Goal: Task Accomplishment & Management: Manage account settings

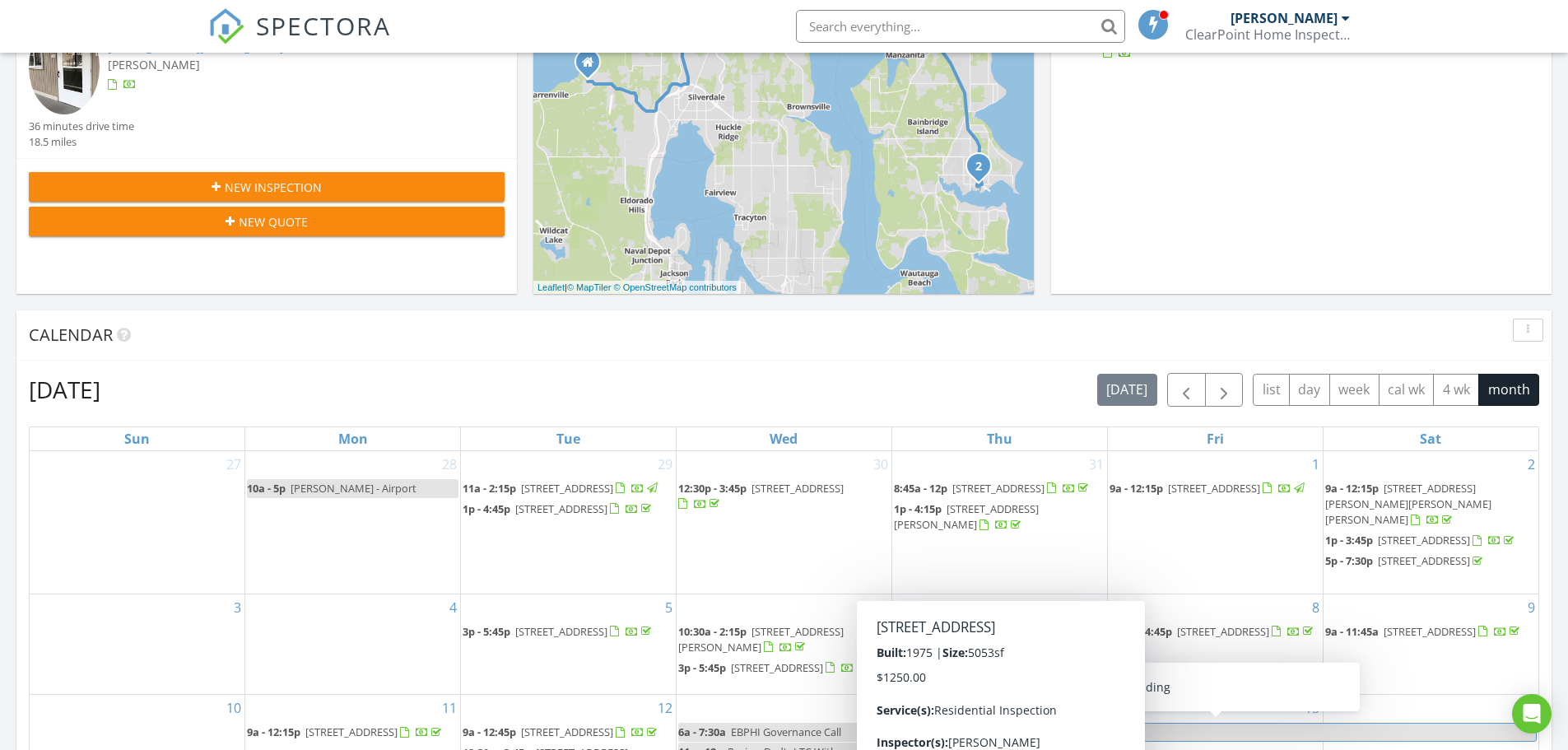
scroll to position [412, 0]
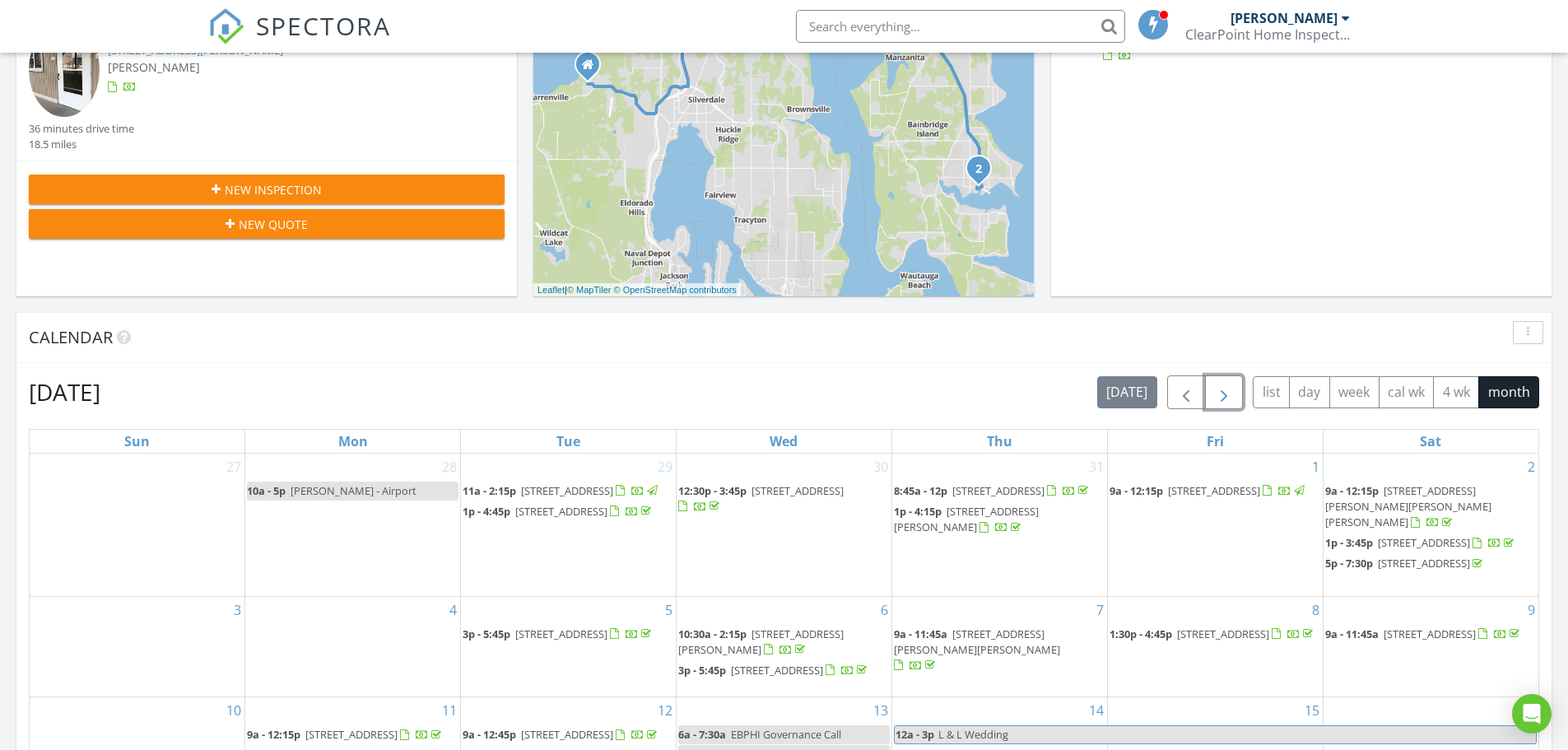
click at [1227, 398] on span "button" at bounding box center [1224, 393] width 20 height 20
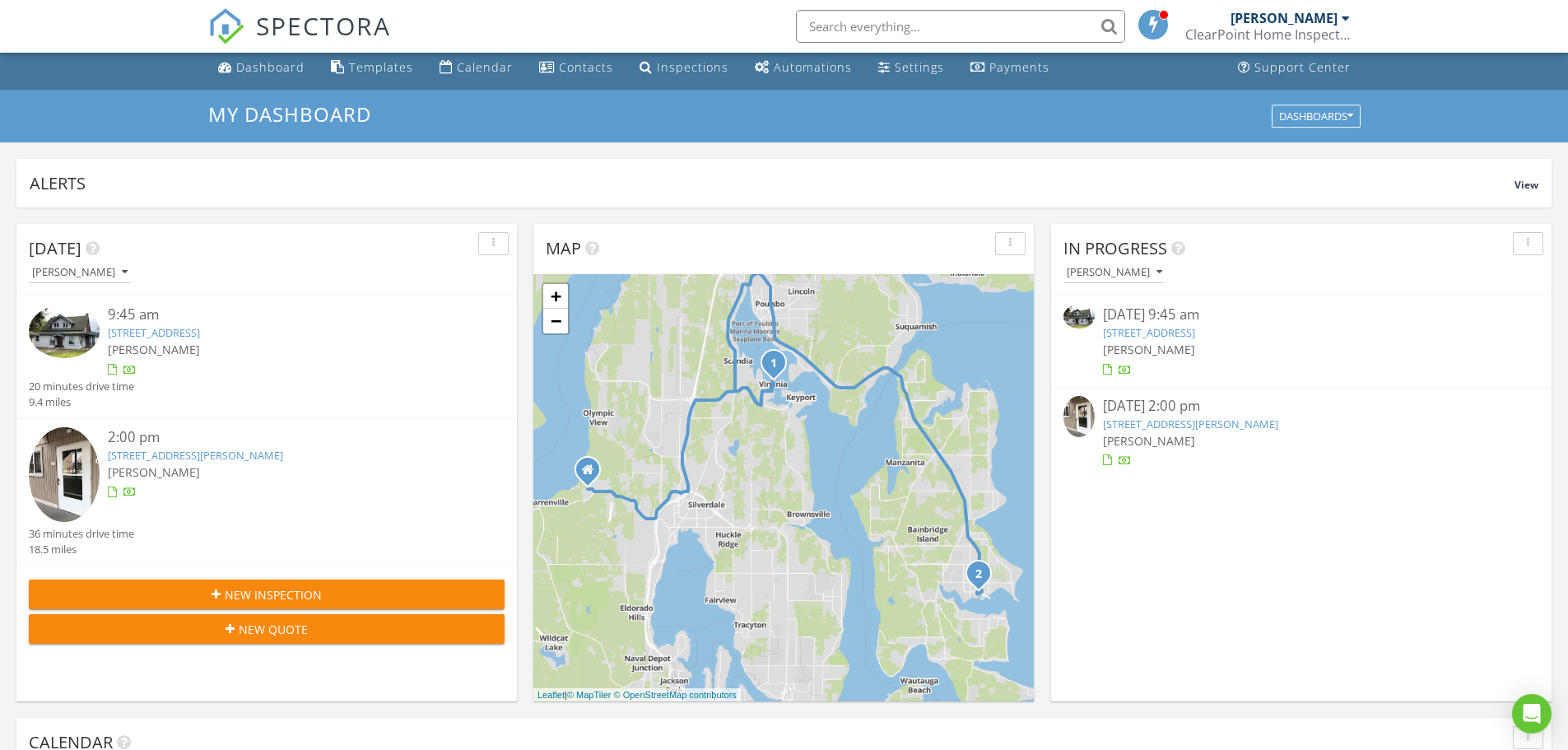
scroll to position [0, 0]
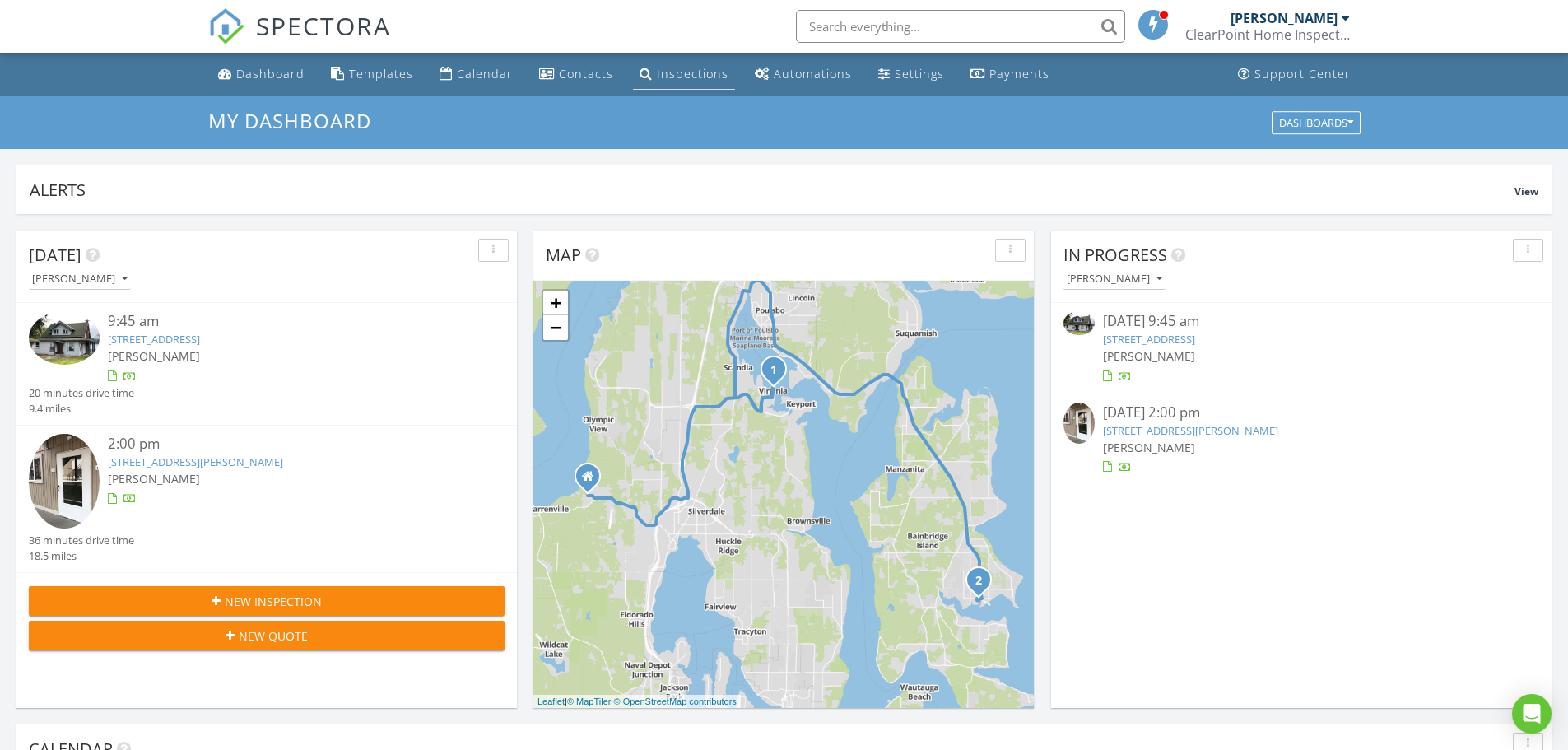
click at [684, 74] on div "Inspections" at bounding box center [692, 73] width 71 height 16
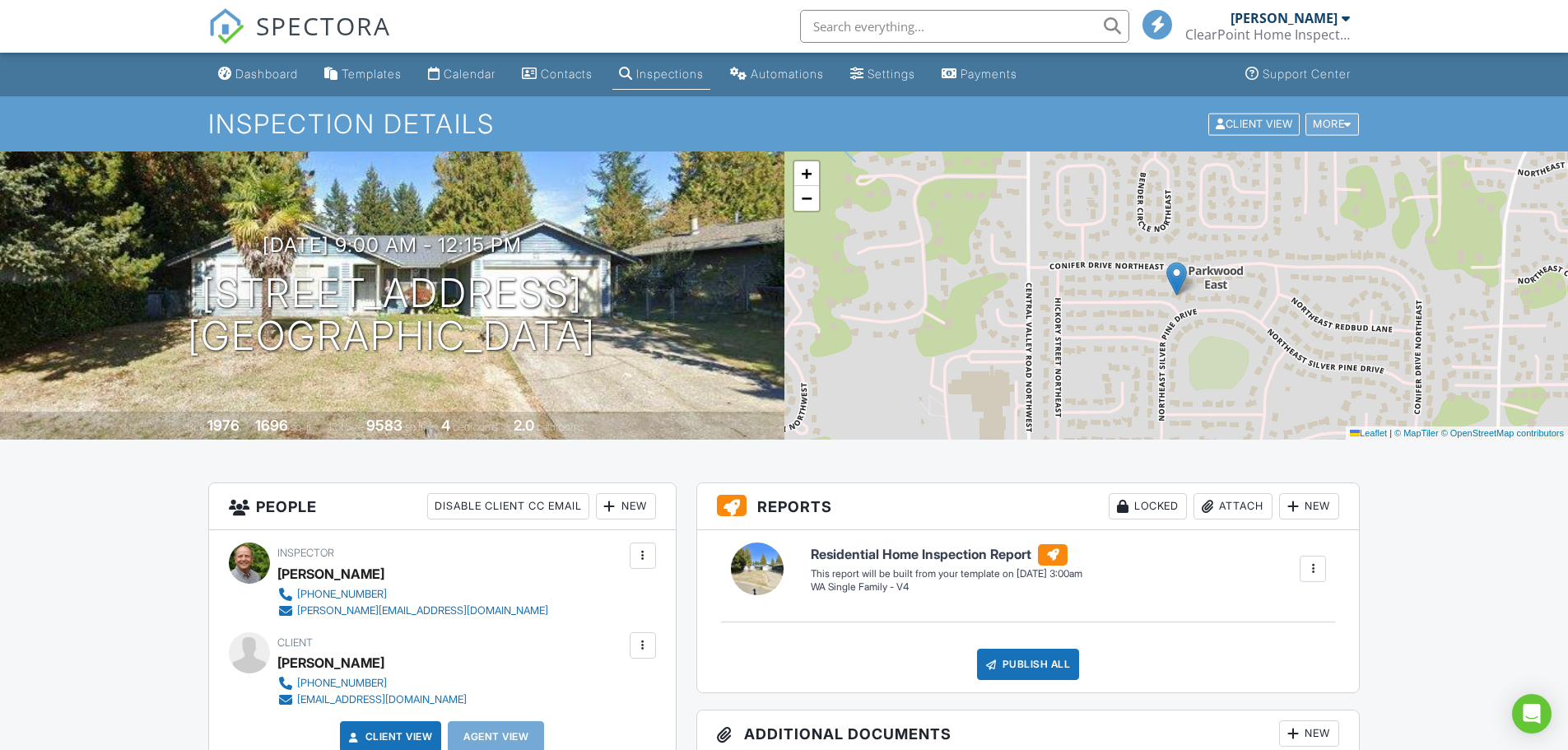
click at [1347, 121] on div at bounding box center [1348, 123] width 7 height 11
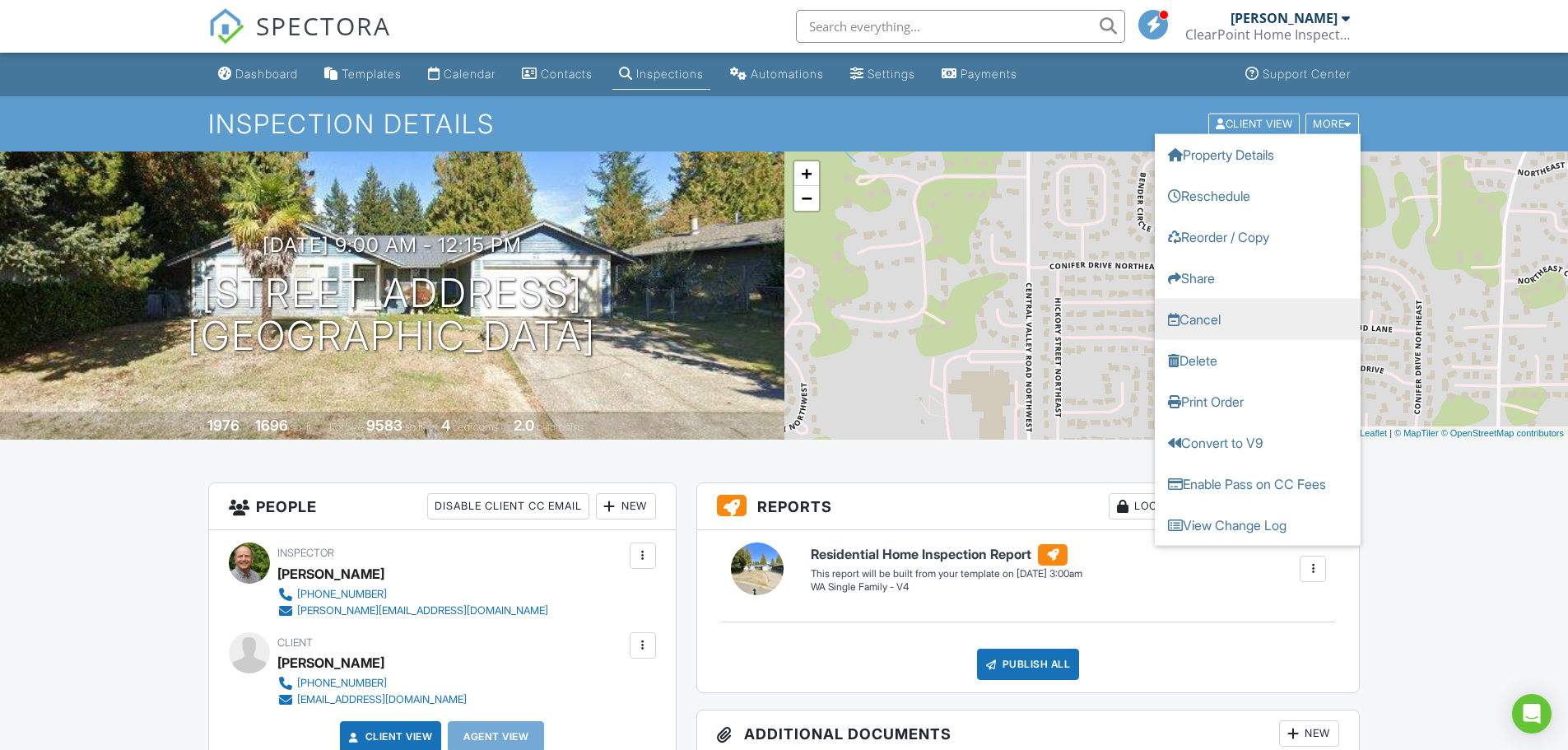
click at [1217, 318] on link "Cancel" at bounding box center [1257, 319] width 205 height 41
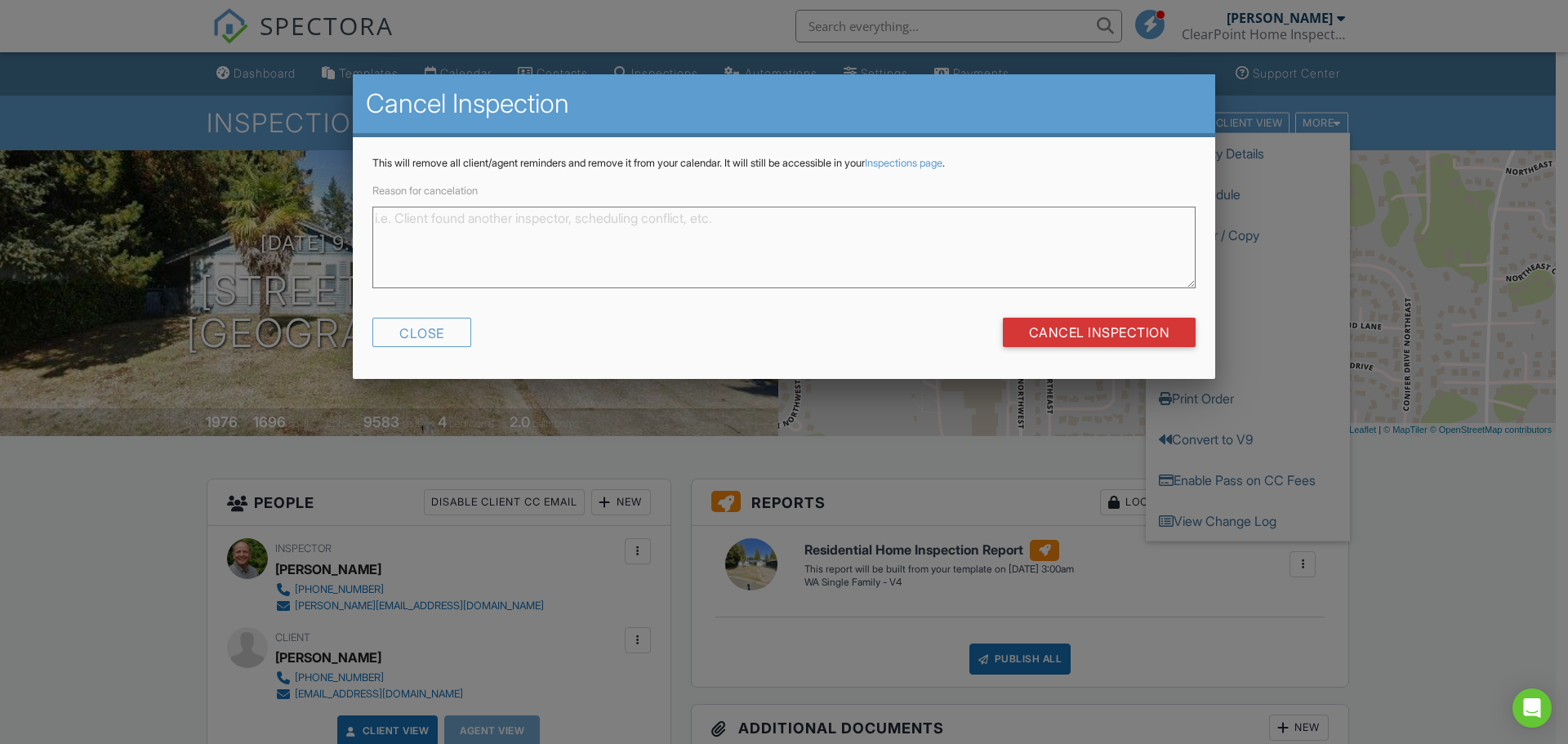
click at [456, 239] on textarea "Reason for cancelation" at bounding box center [784, 247] width 823 height 81
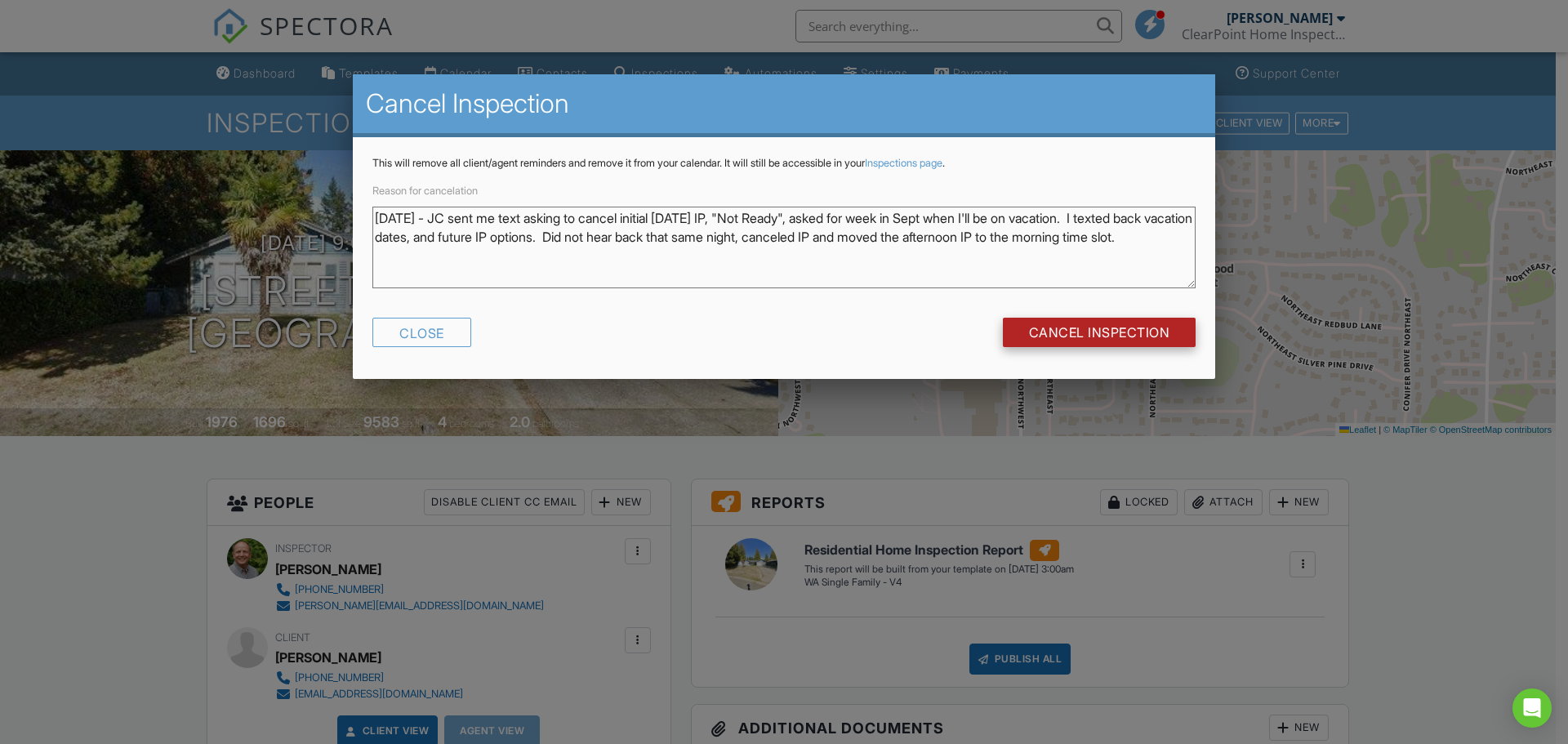
type textarea "8/27/25 - JC sent me text asking to cancel initial Friday IP, "Not Ready", aske…"
click at [1127, 333] on input "Cancel Inspection" at bounding box center [1099, 333] width 193 height 30
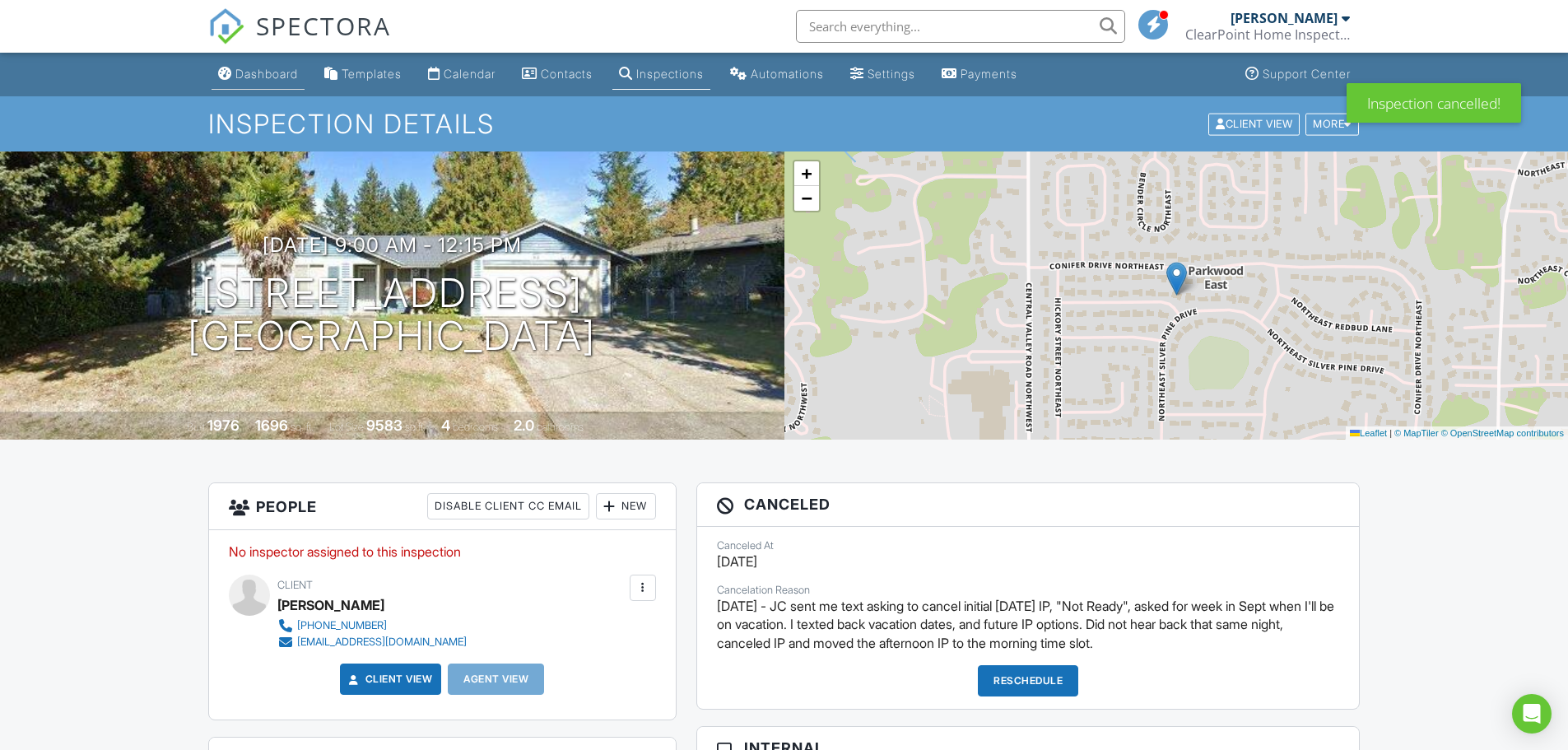
click at [259, 70] on div "Dashboard" at bounding box center [267, 73] width 63 height 14
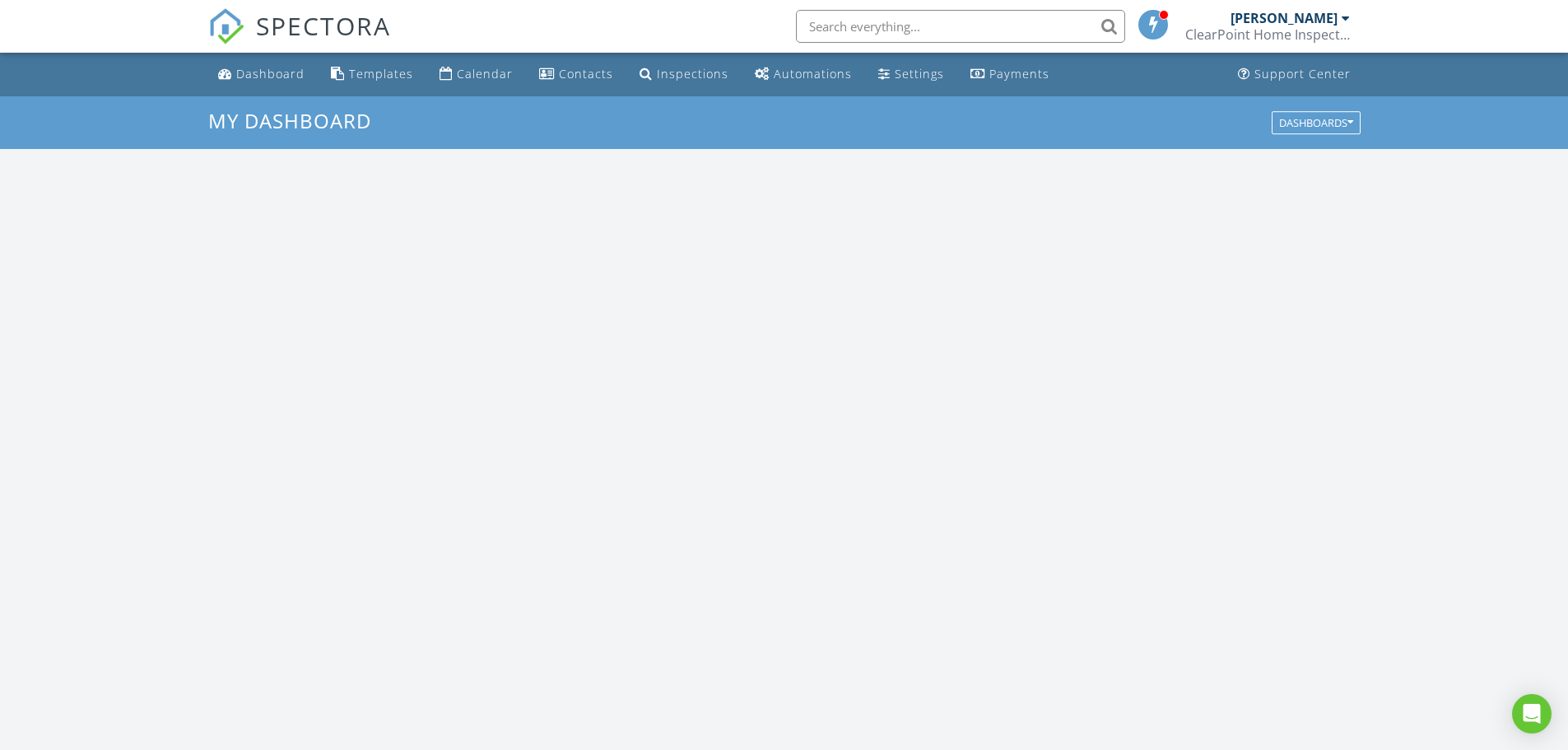
scroll to position [1524, 1594]
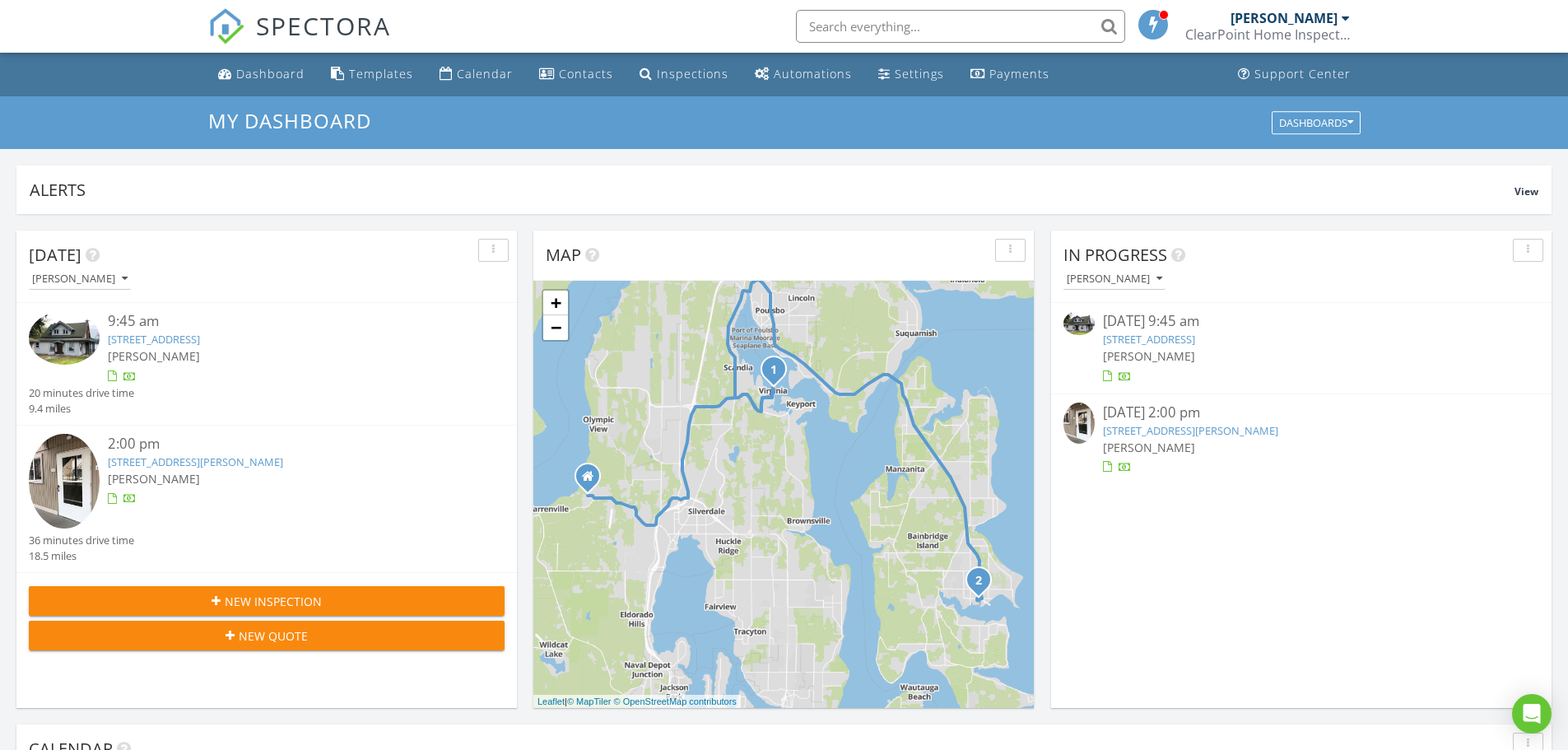
click at [1161, 341] on link "15860 Liberty Loop Rd NE, Poulsbo, WA 98370" at bounding box center [1148, 339] width 92 height 15
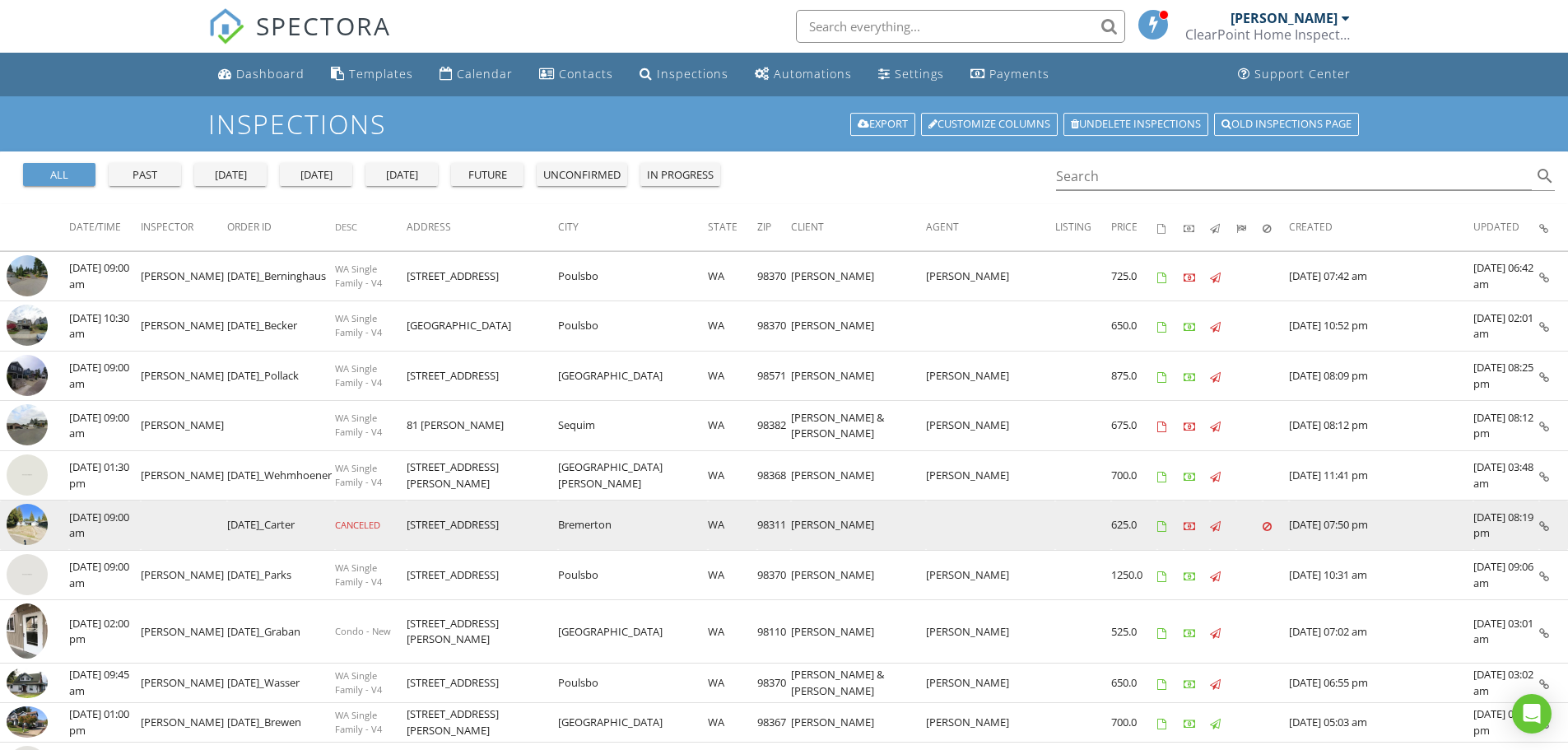
click at [20, 525] on img at bounding box center [27, 525] width 41 height 41
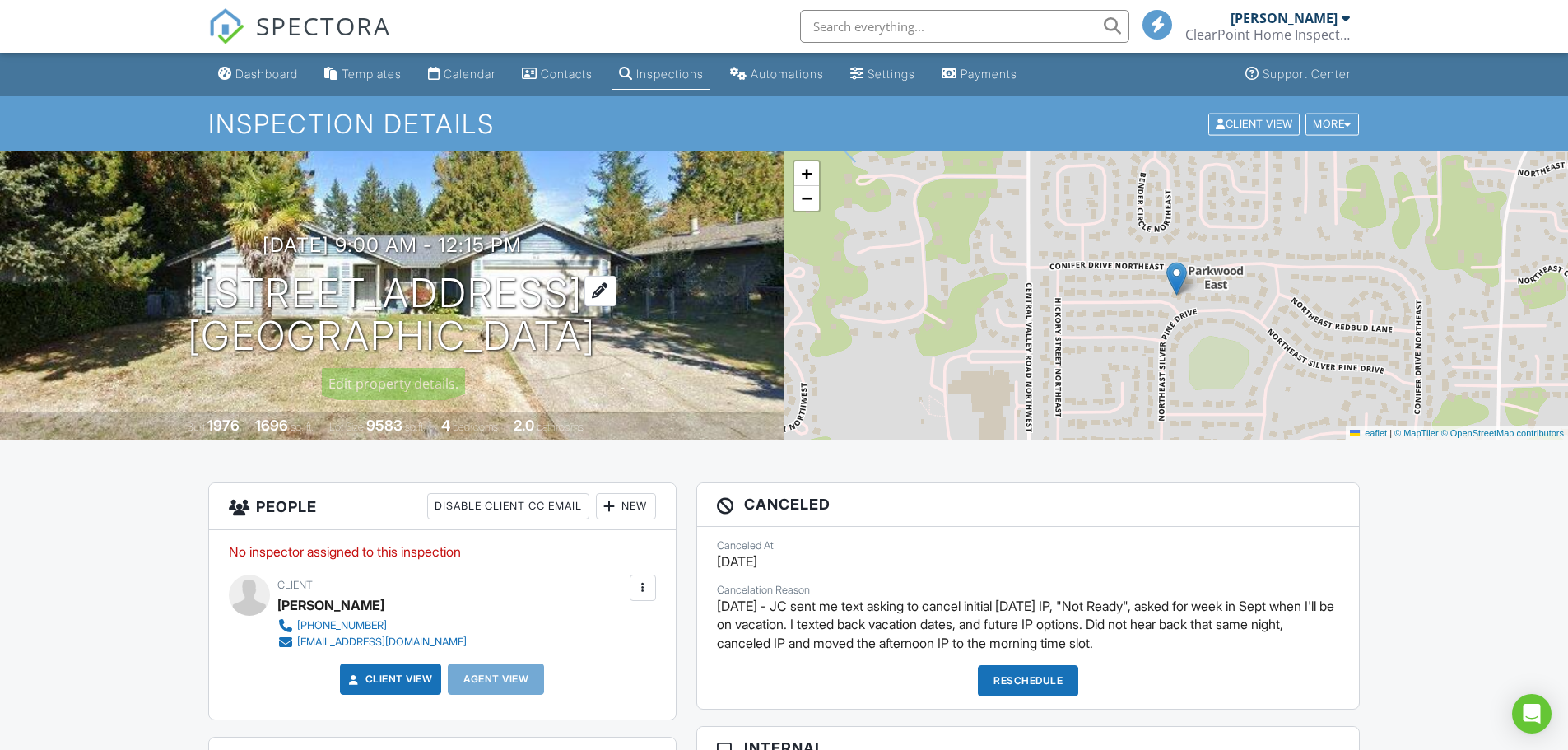
click at [606, 296] on div at bounding box center [600, 291] width 32 height 31
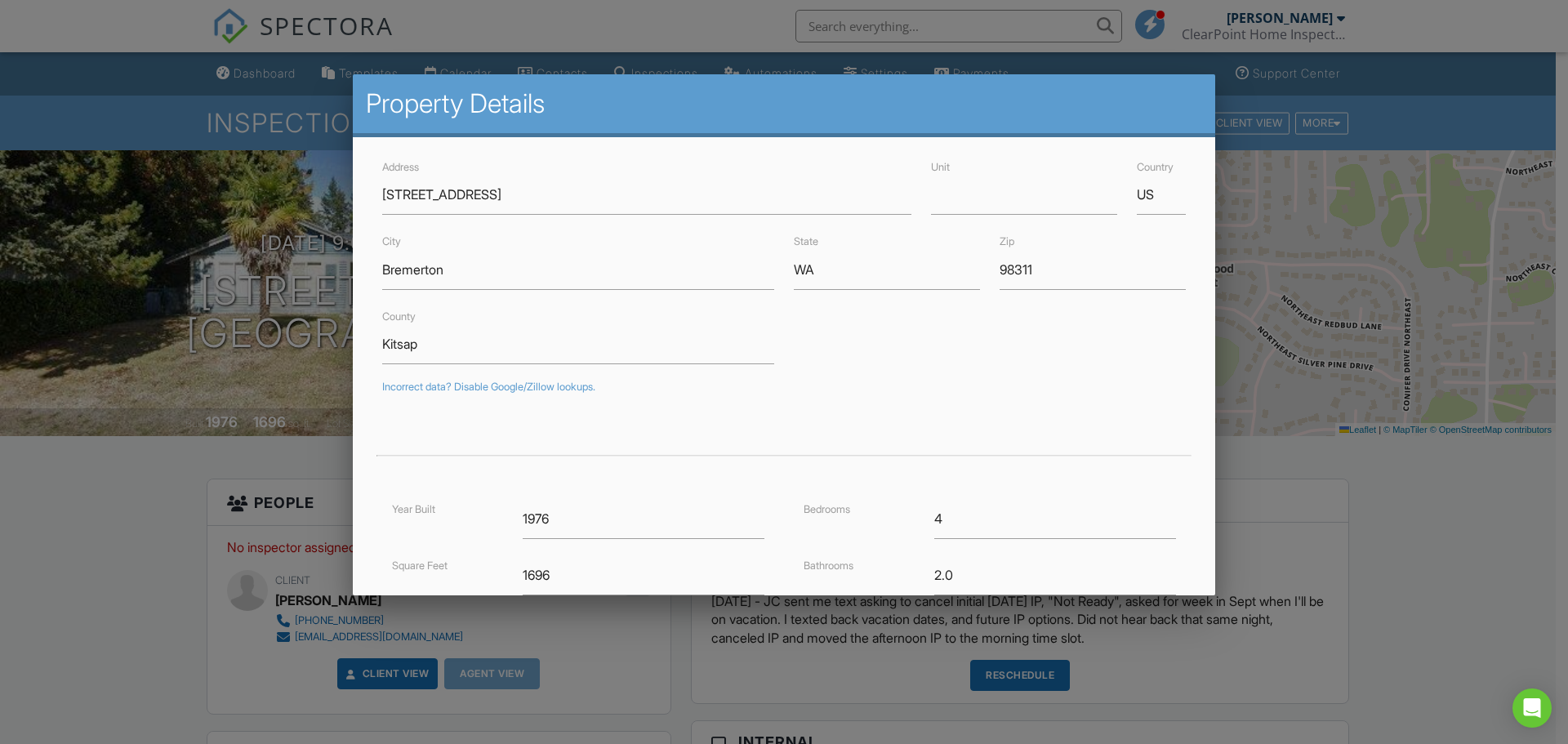
click at [148, 119] on div at bounding box center [784, 384] width 1568 height 931
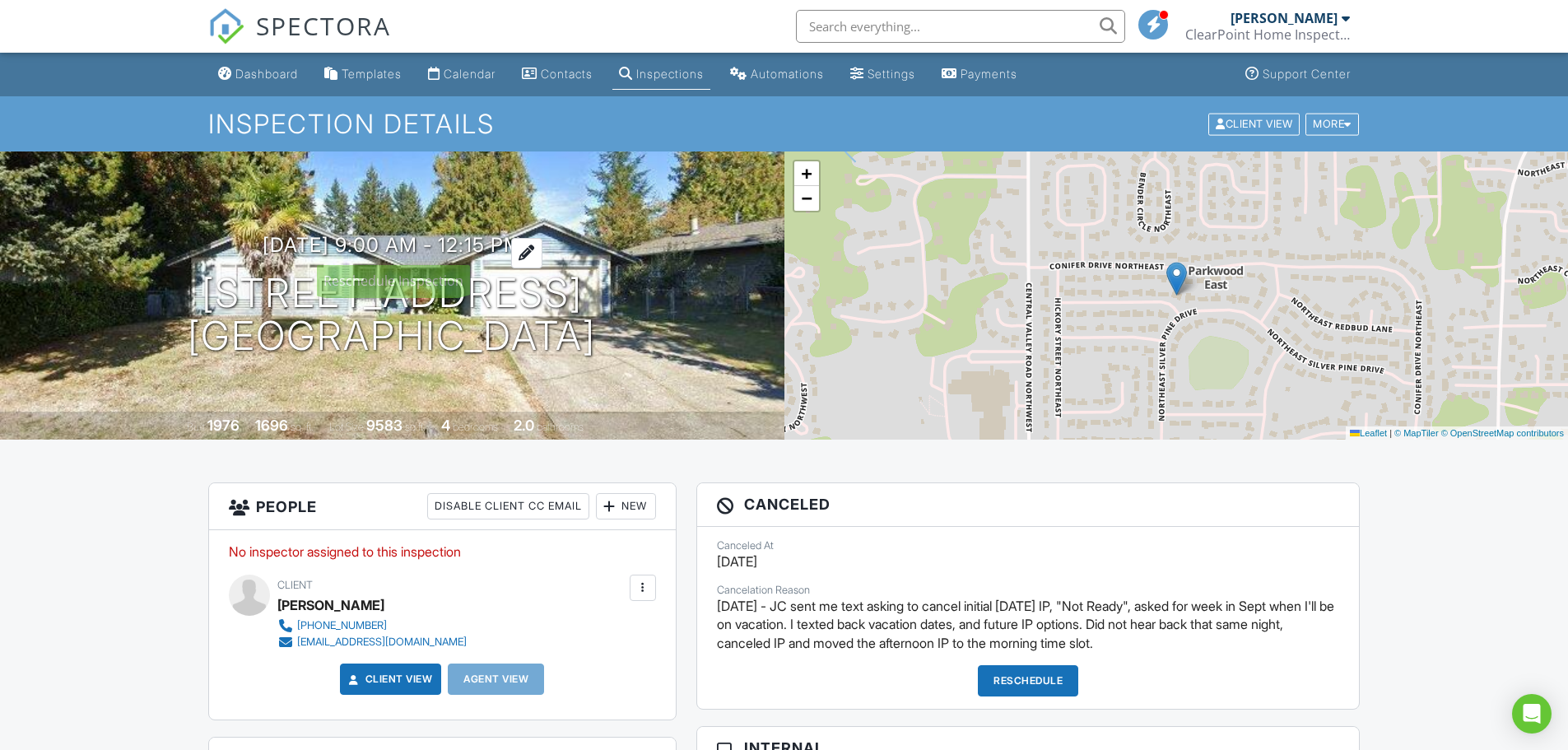
click at [543, 249] on div at bounding box center [527, 253] width 31 height 31
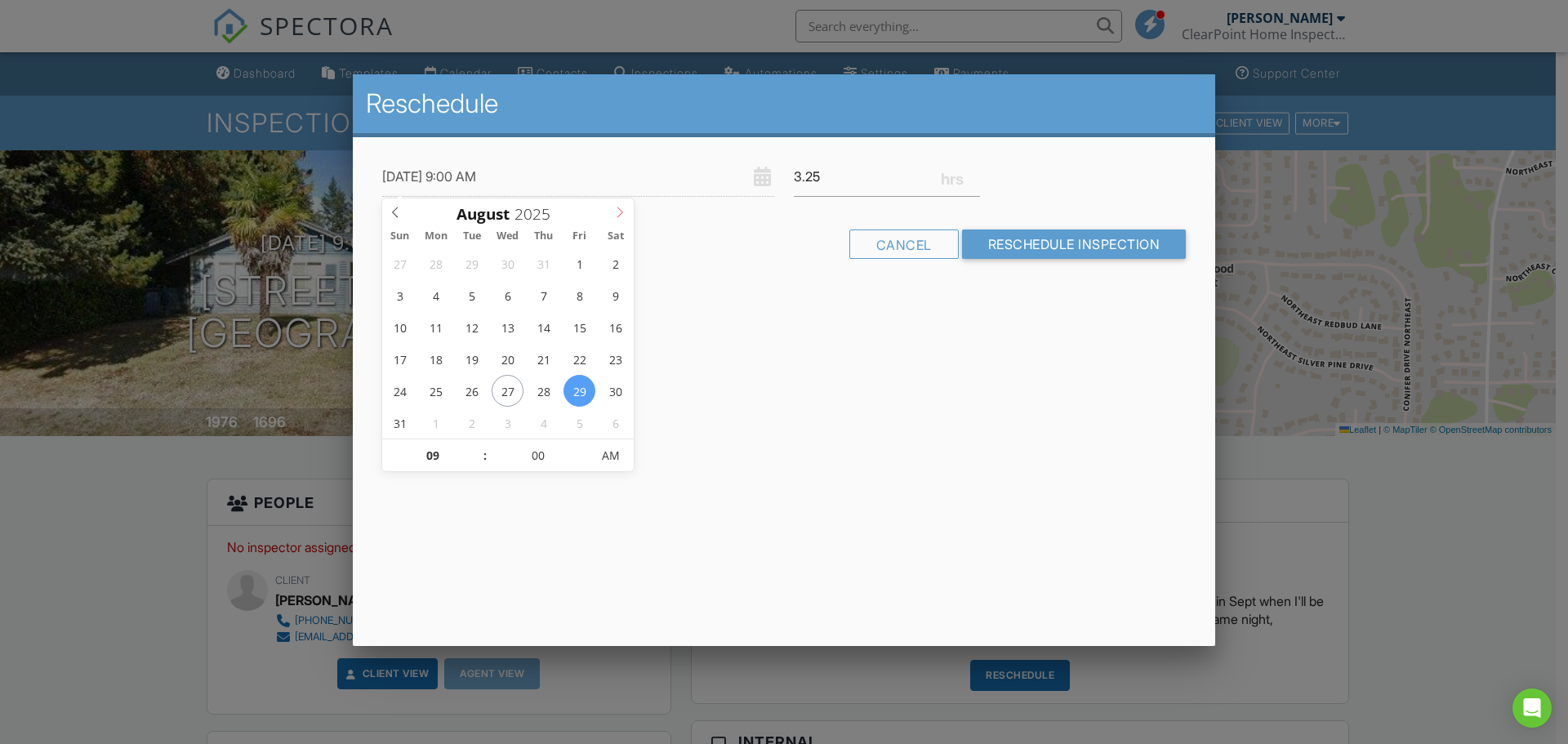
click at [620, 213] on icon at bounding box center [620, 212] width 12 height 12
type input "09/15/2025 9:00 AM"
type input "10"
type input "09/15/2025 10:00 AM"
click at [476, 446] on span at bounding box center [477, 448] width 12 height 16
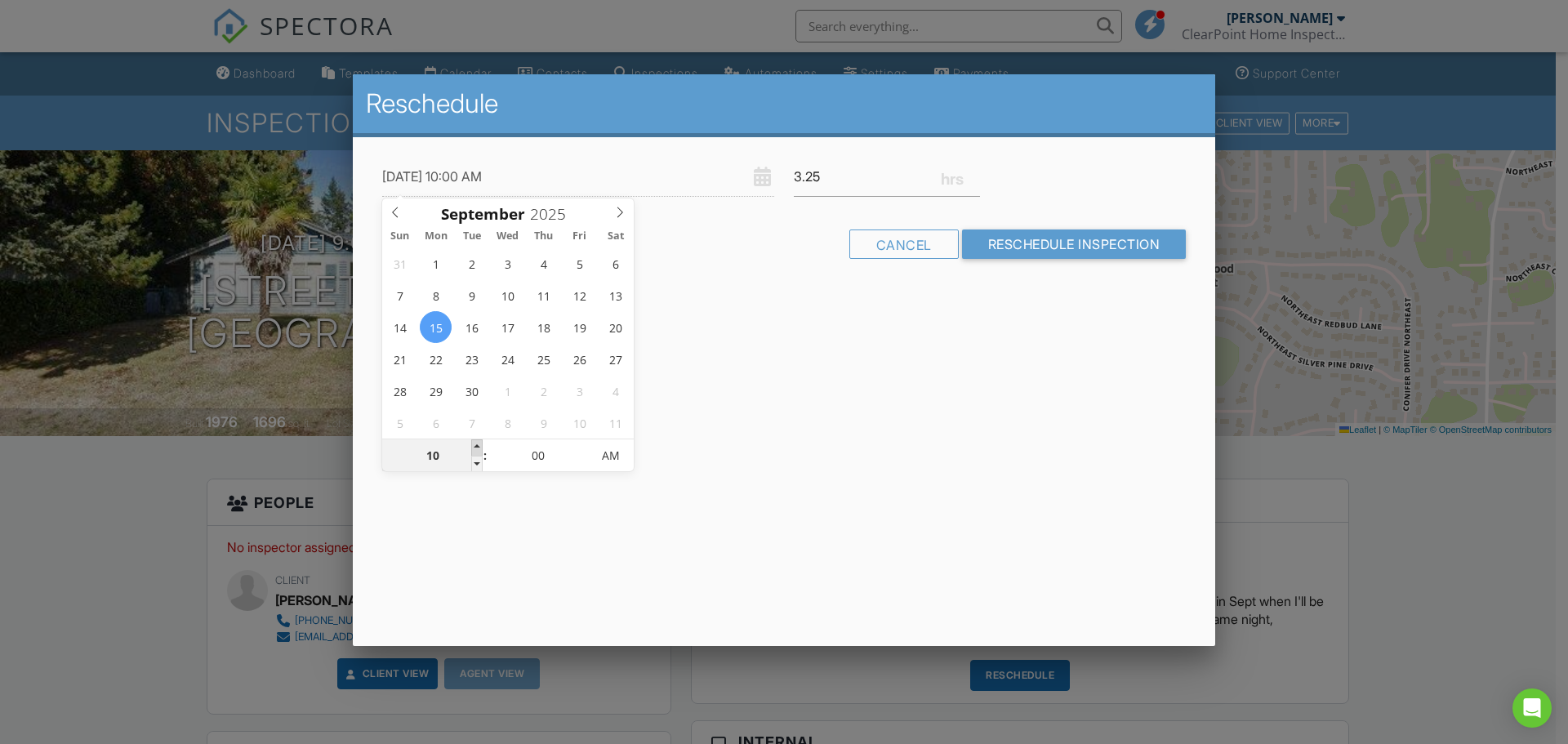
type input "11"
type input "09/15/2025 11:00 AM"
click at [476, 446] on span at bounding box center [477, 448] width 12 height 16
type input "12"
type input "09/15/2025 12:00 PM"
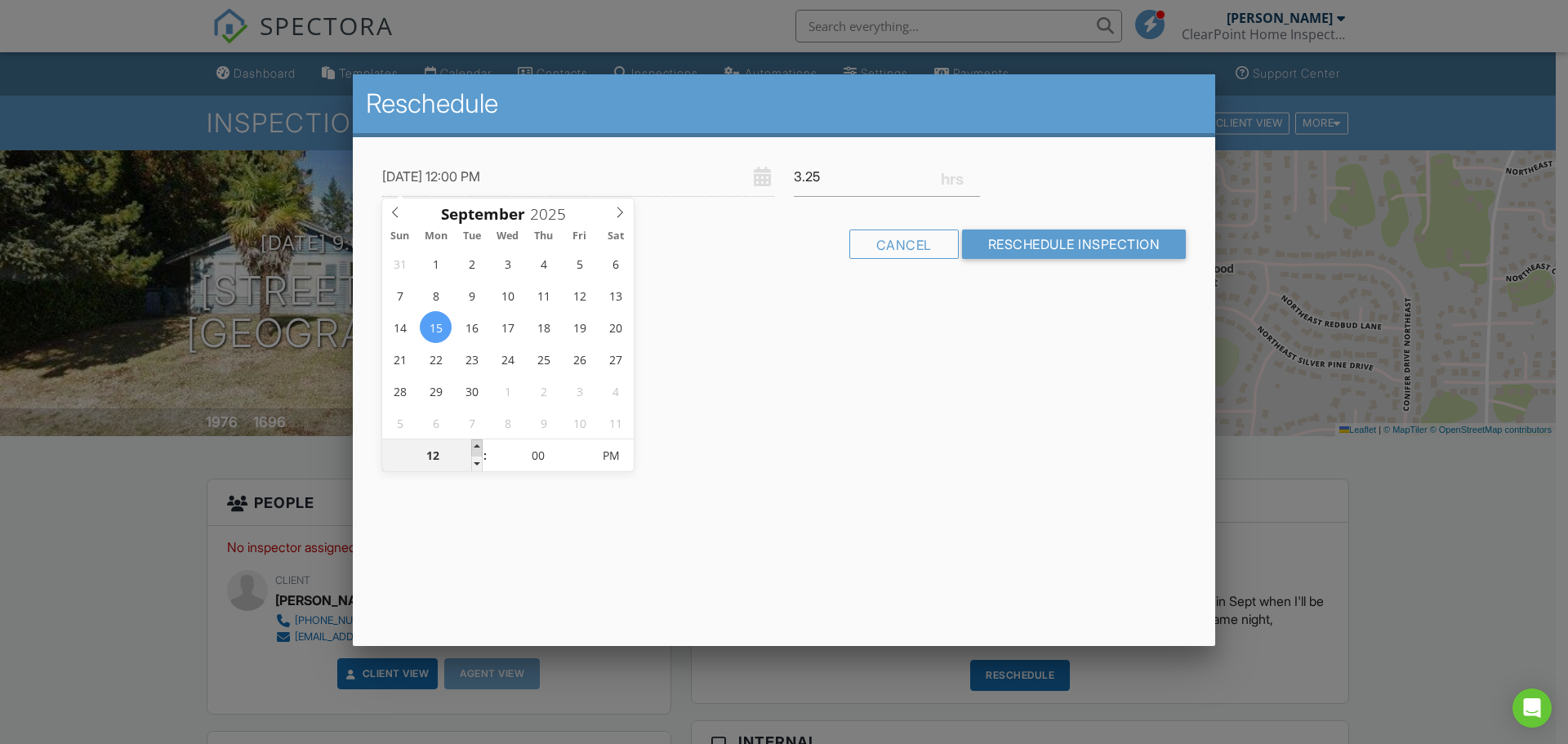
click at [476, 446] on span at bounding box center [477, 448] width 12 height 16
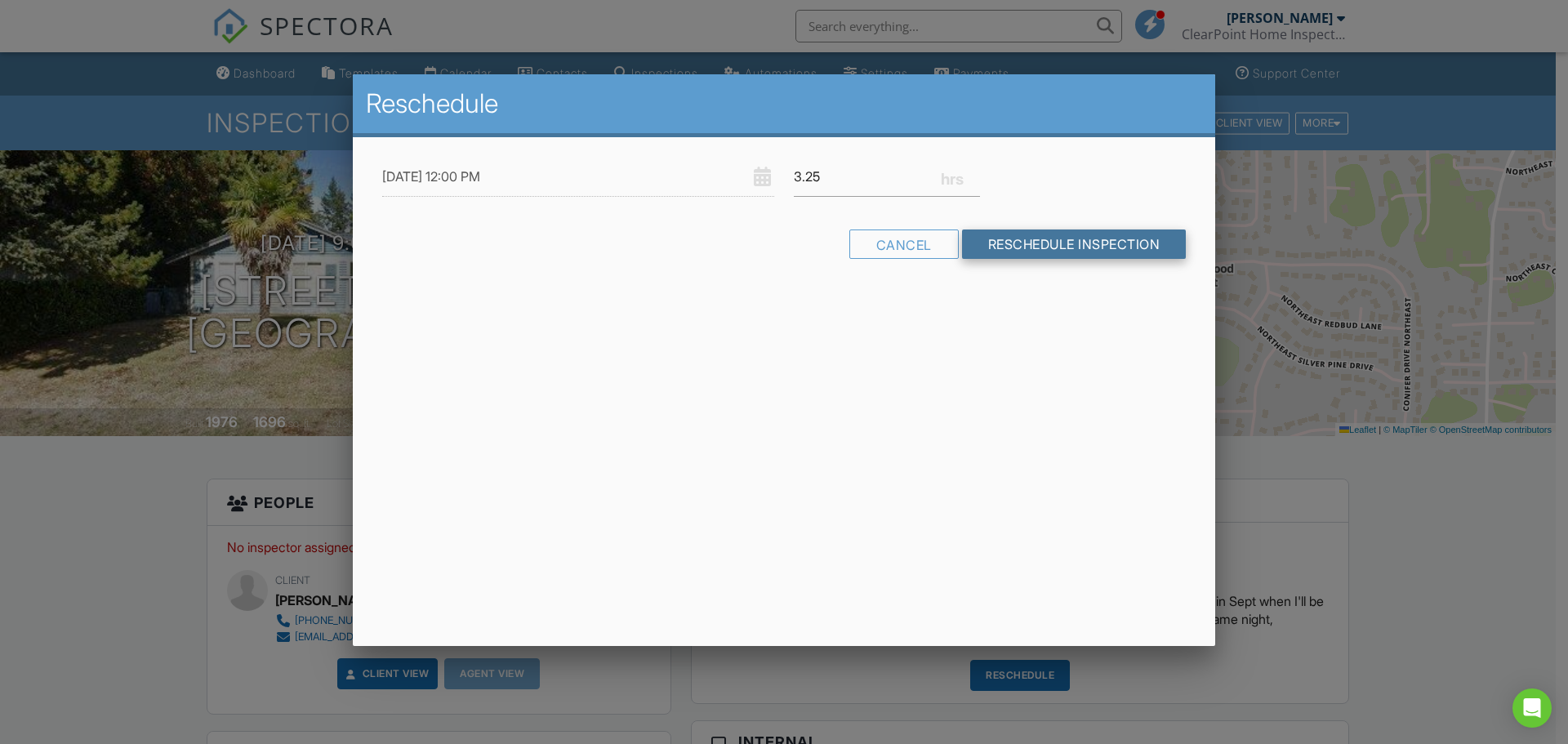
click at [1045, 247] on input "Reschedule Inspection" at bounding box center [1074, 244] width 224 height 30
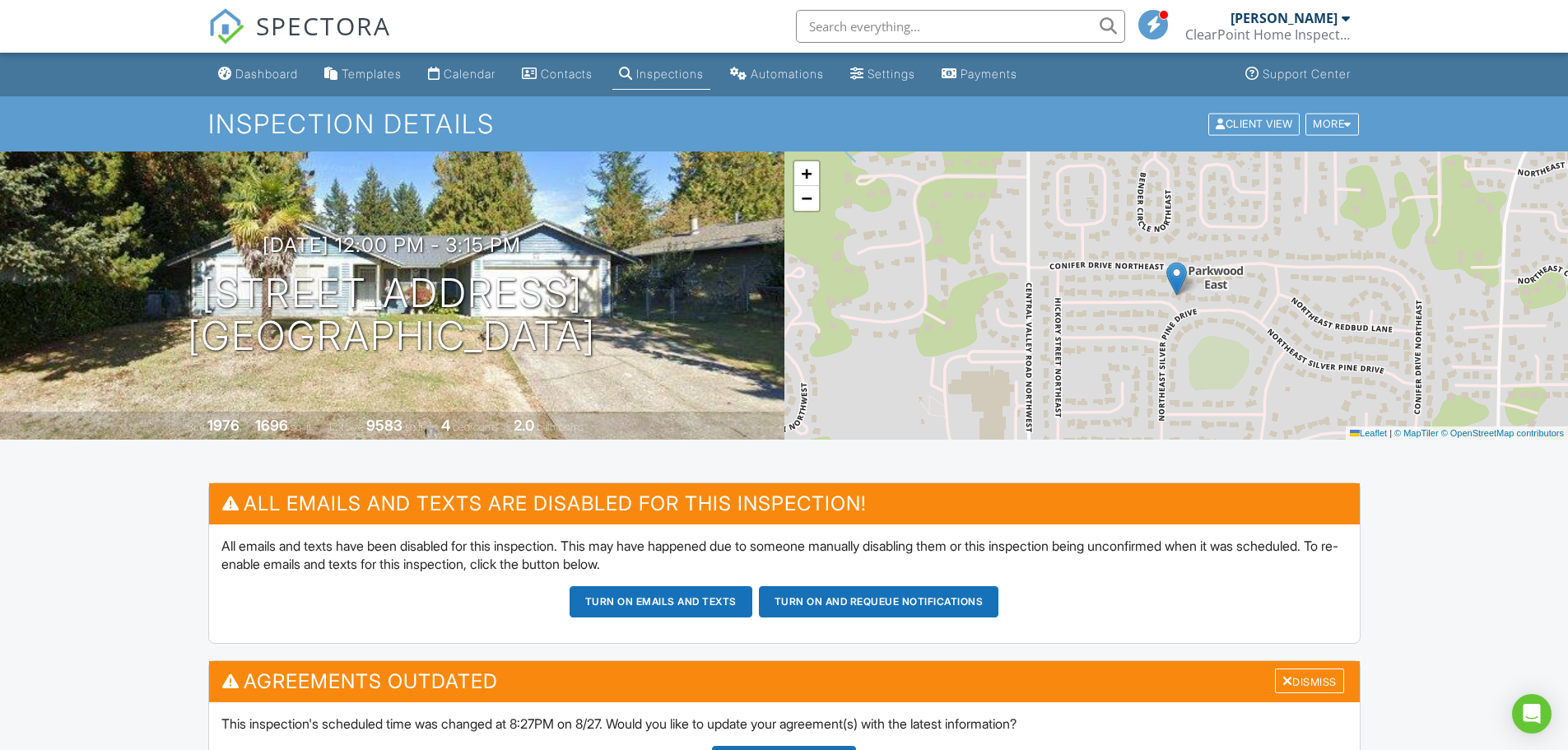
click at [684, 600] on button "Turn on emails and texts" at bounding box center [661, 602] width 183 height 31
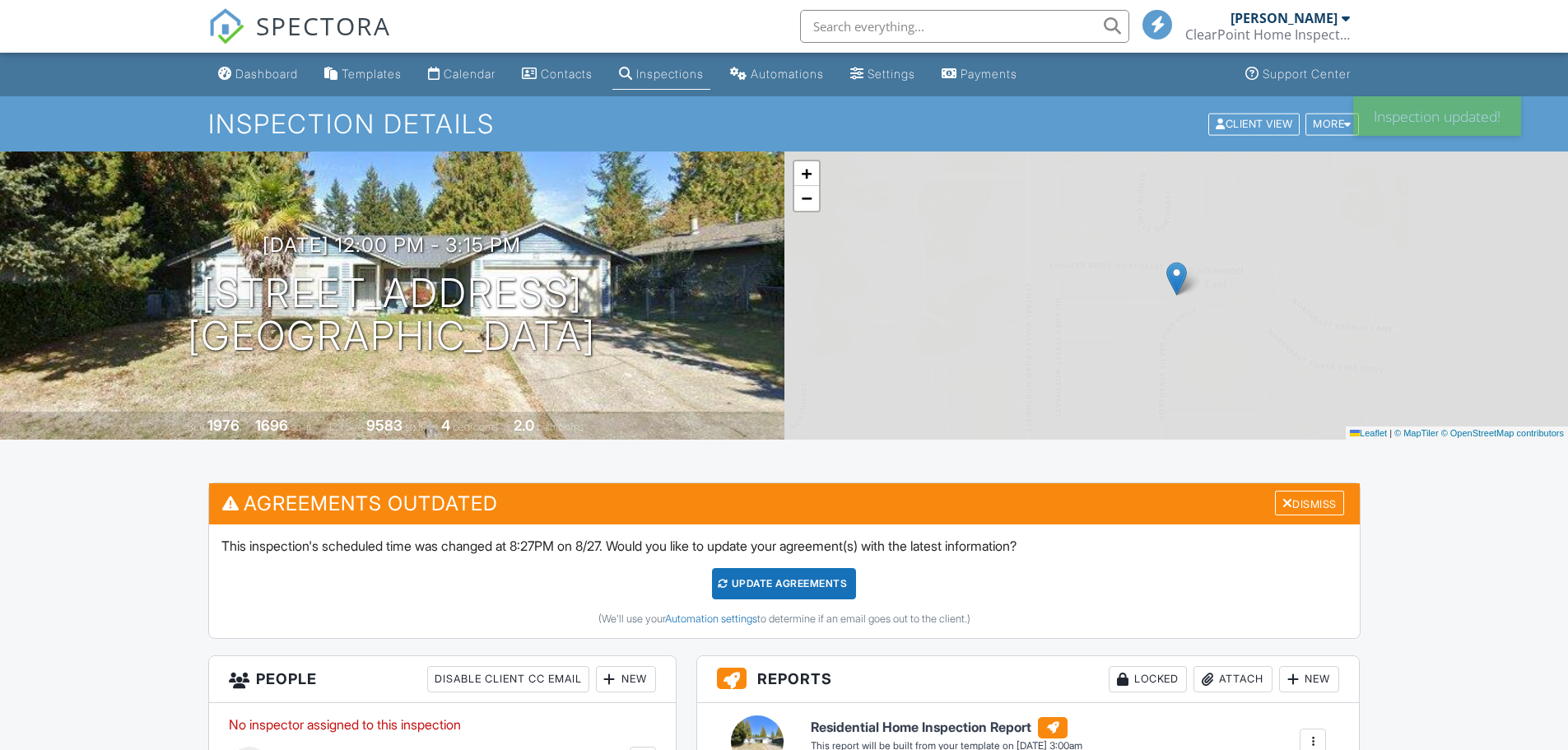
scroll to position [87, 0]
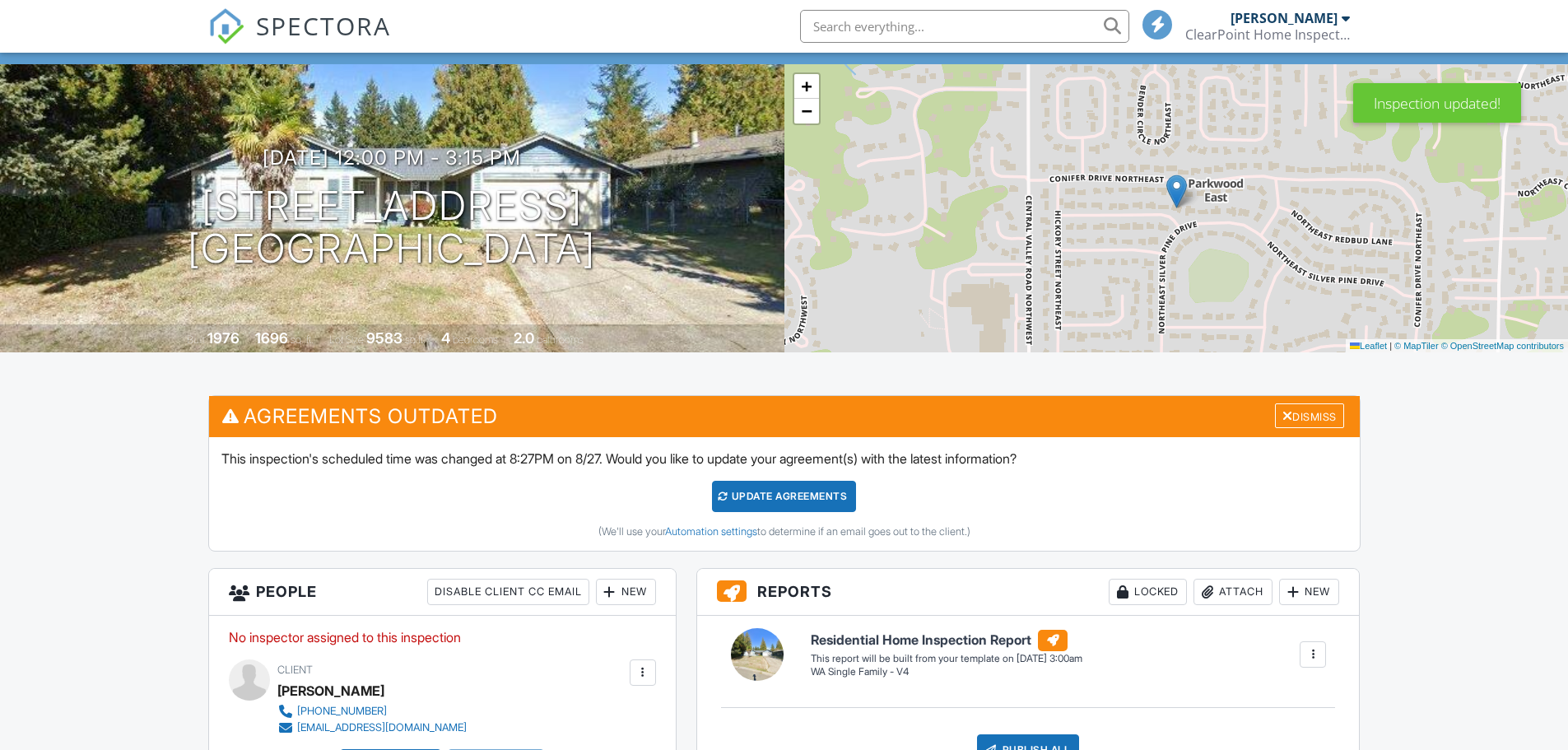
click at [784, 481] on div "Update Agreements" at bounding box center [784, 496] width 144 height 31
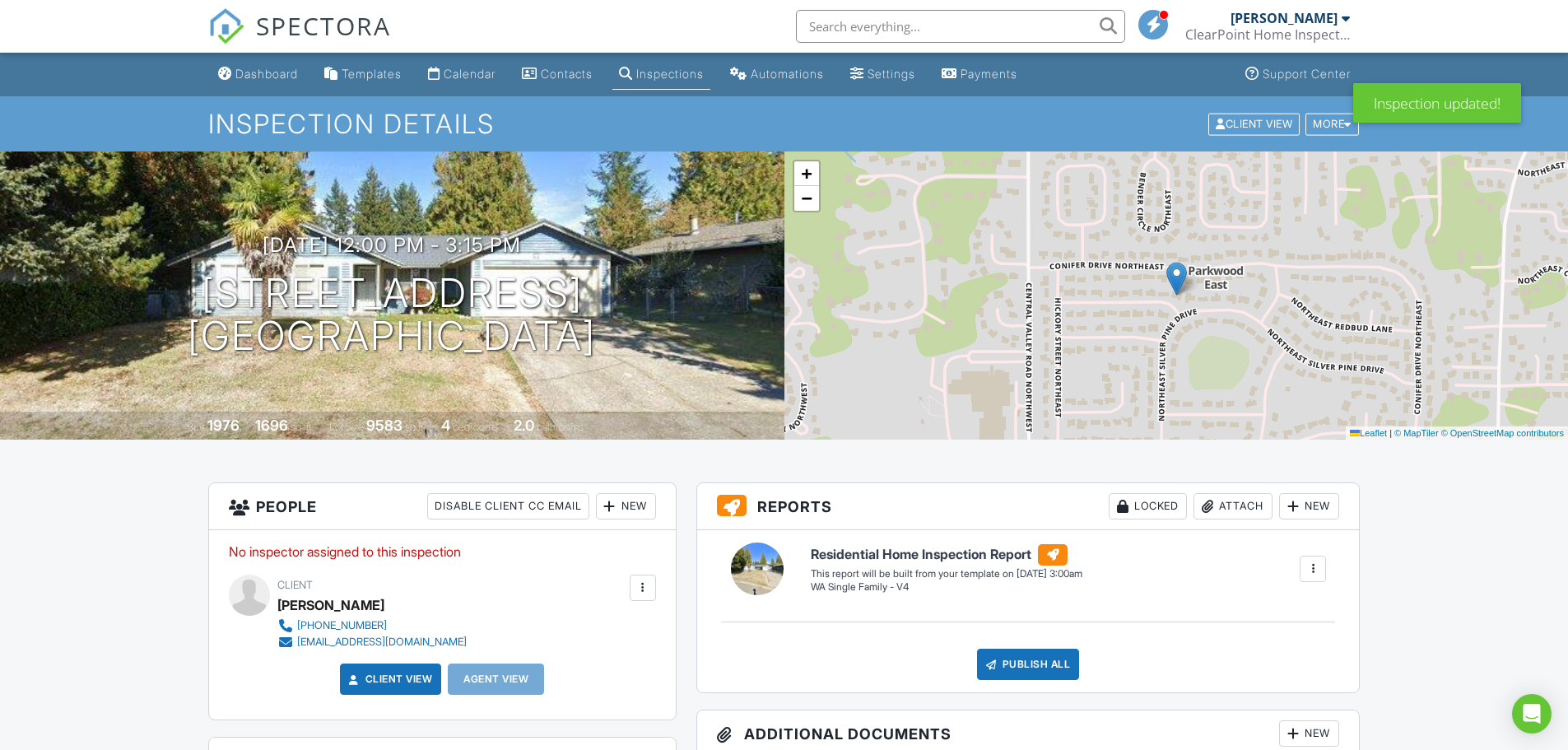
click at [419, 549] on p "No inspector assigned to this inspection" at bounding box center [442, 552] width 427 height 18
click at [625, 510] on div "New" at bounding box center [625, 506] width 60 height 27
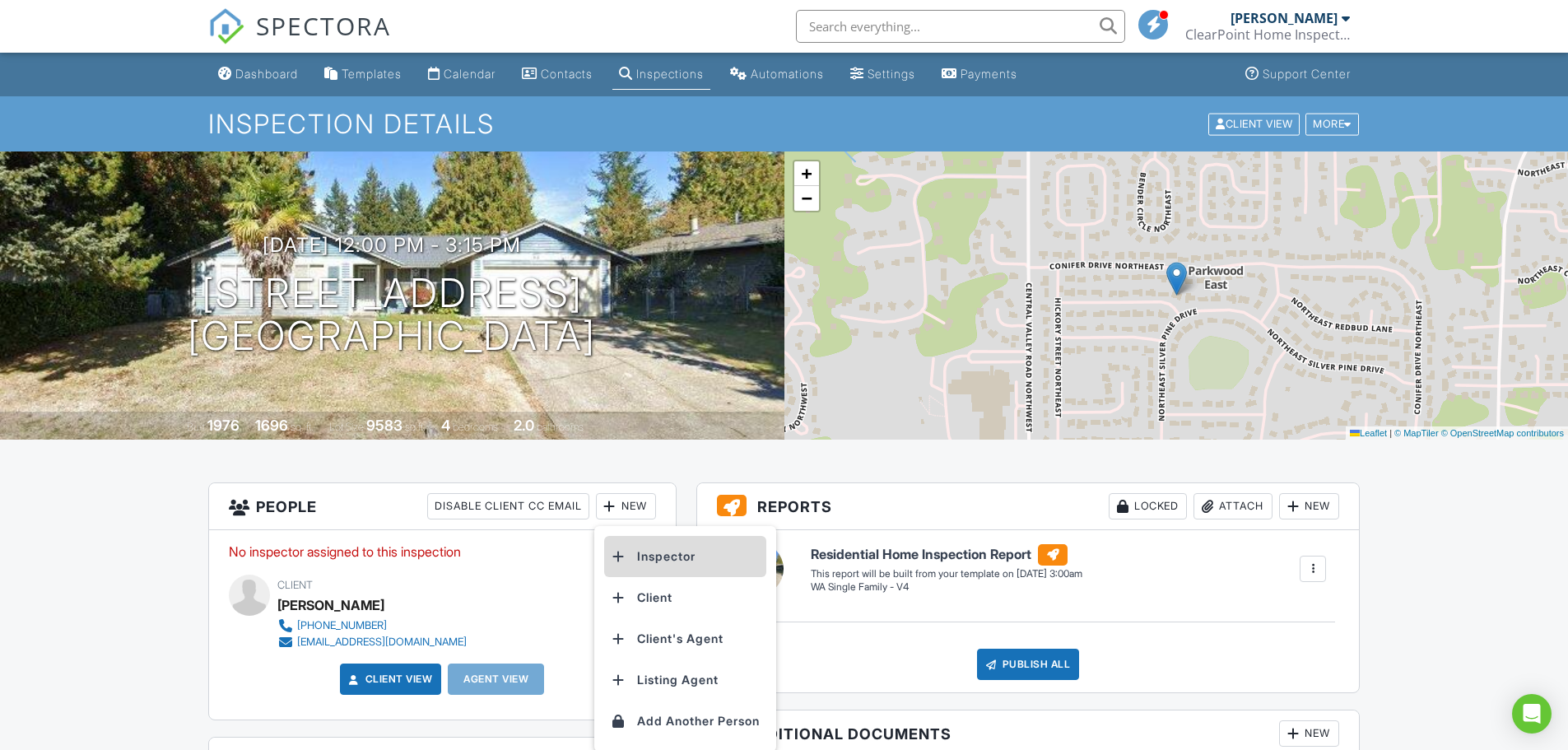
click at [648, 559] on li "Inspector" at bounding box center [685, 557] width 162 height 41
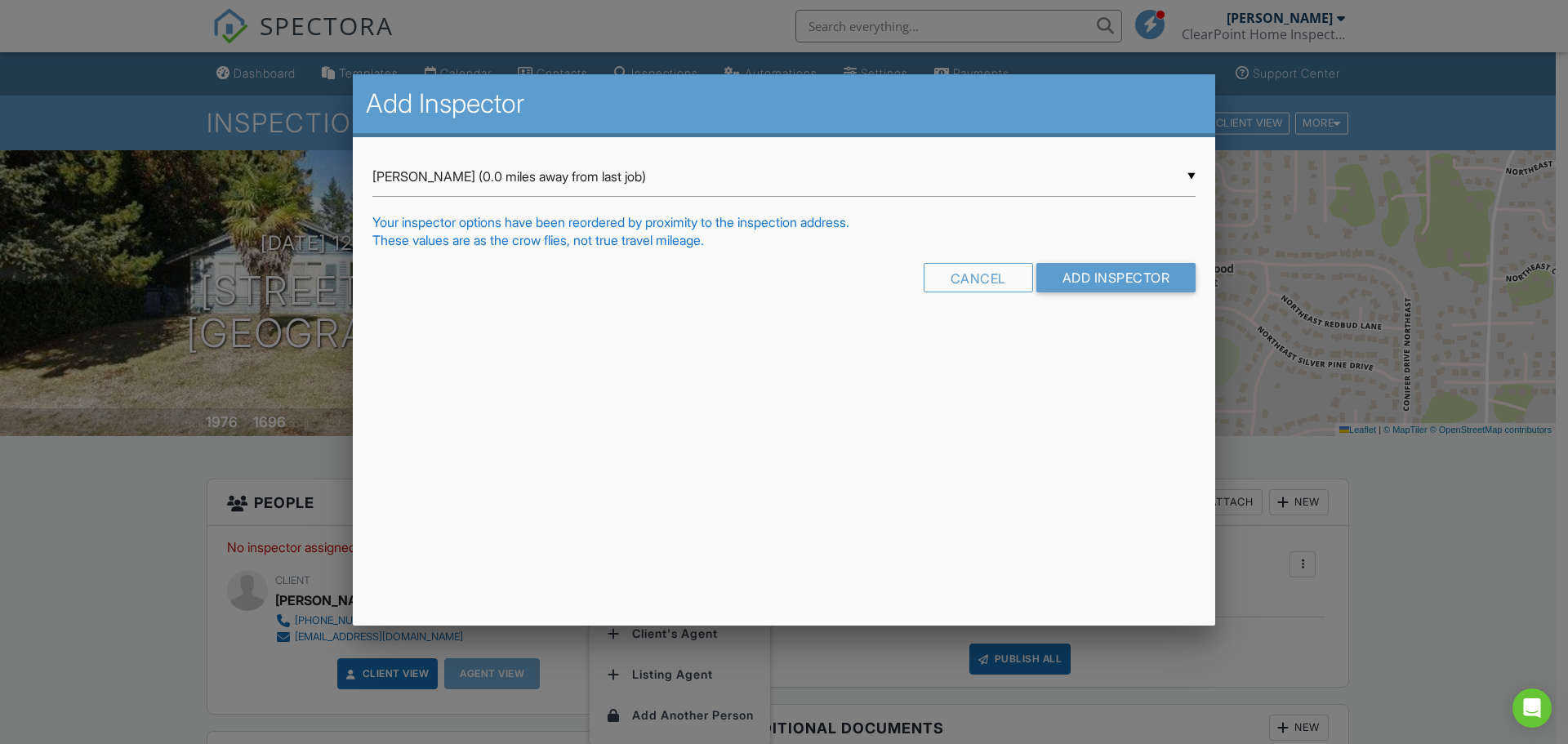
click at [420, 178] on div "▼ Mitch Sudy (0.0 miles away from last job) Mitch Sudy (0.0 miles away from las…" at bounding box center [784, 177] width 823 height 40
click at [1113, 274] on input "Add Inspector" at bounding box center [1116, 278] width 160 height 30
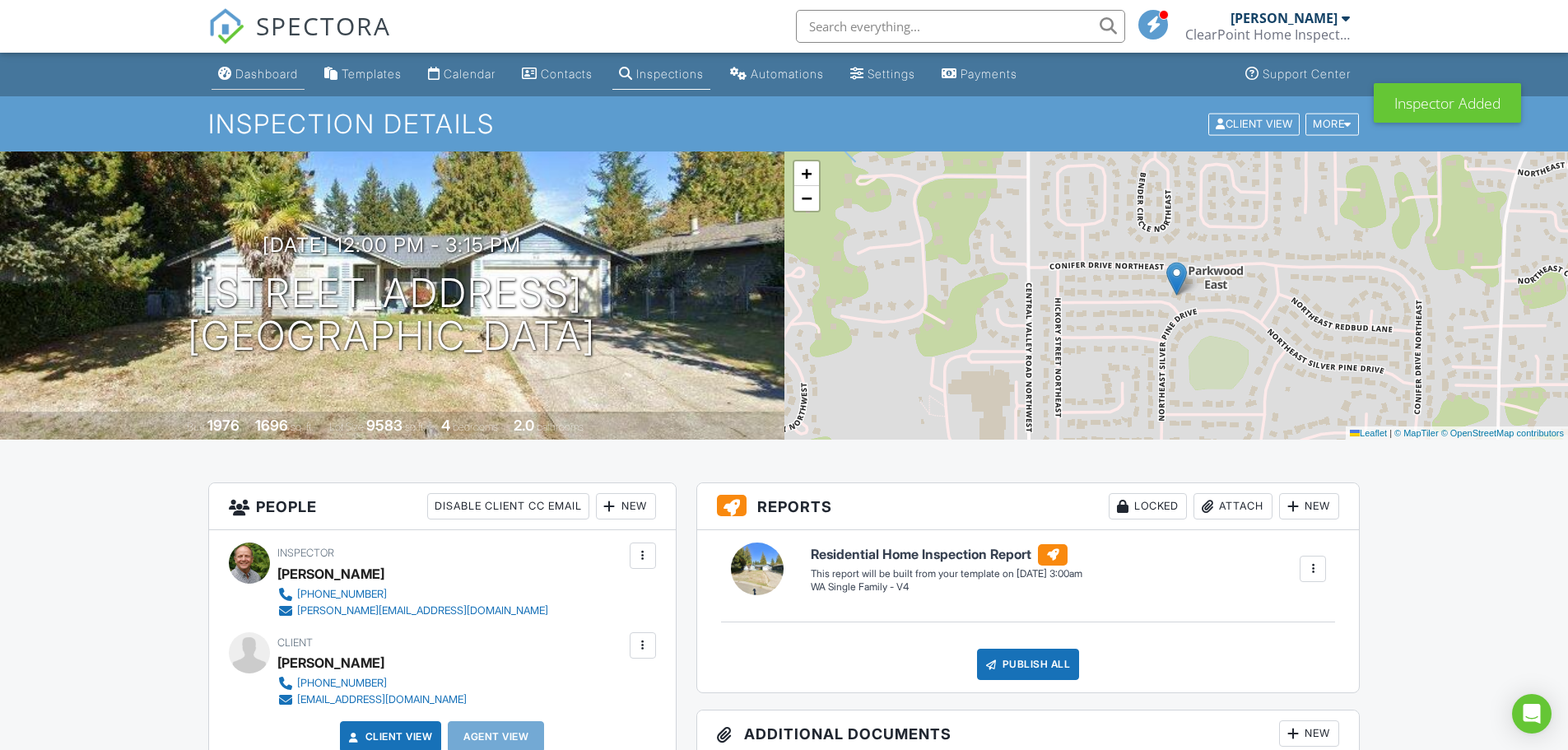
click at [258, 75] on div "Dashboard" at bounding box center [267, 73] width 63 height 14
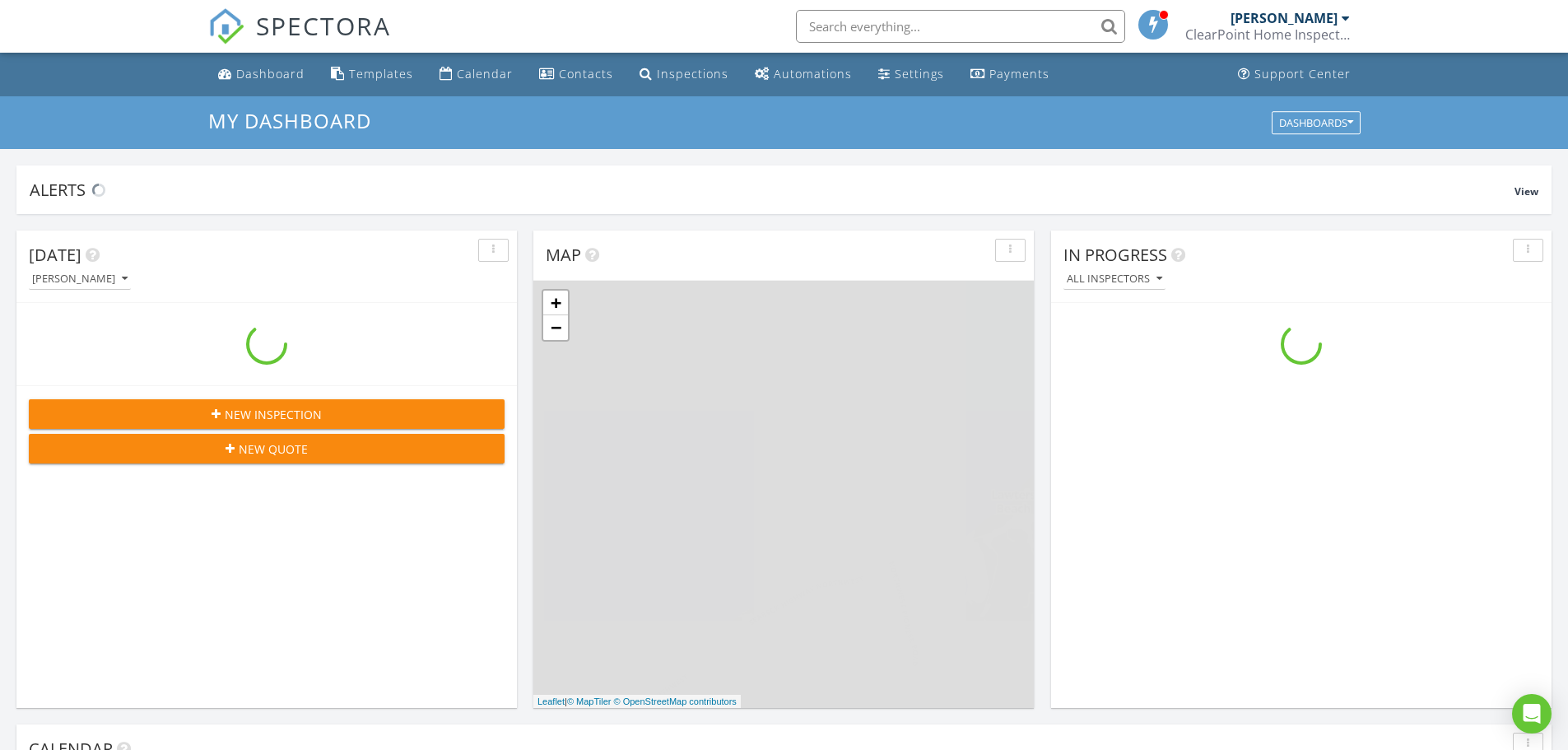
scroll to position [1524, 1594]
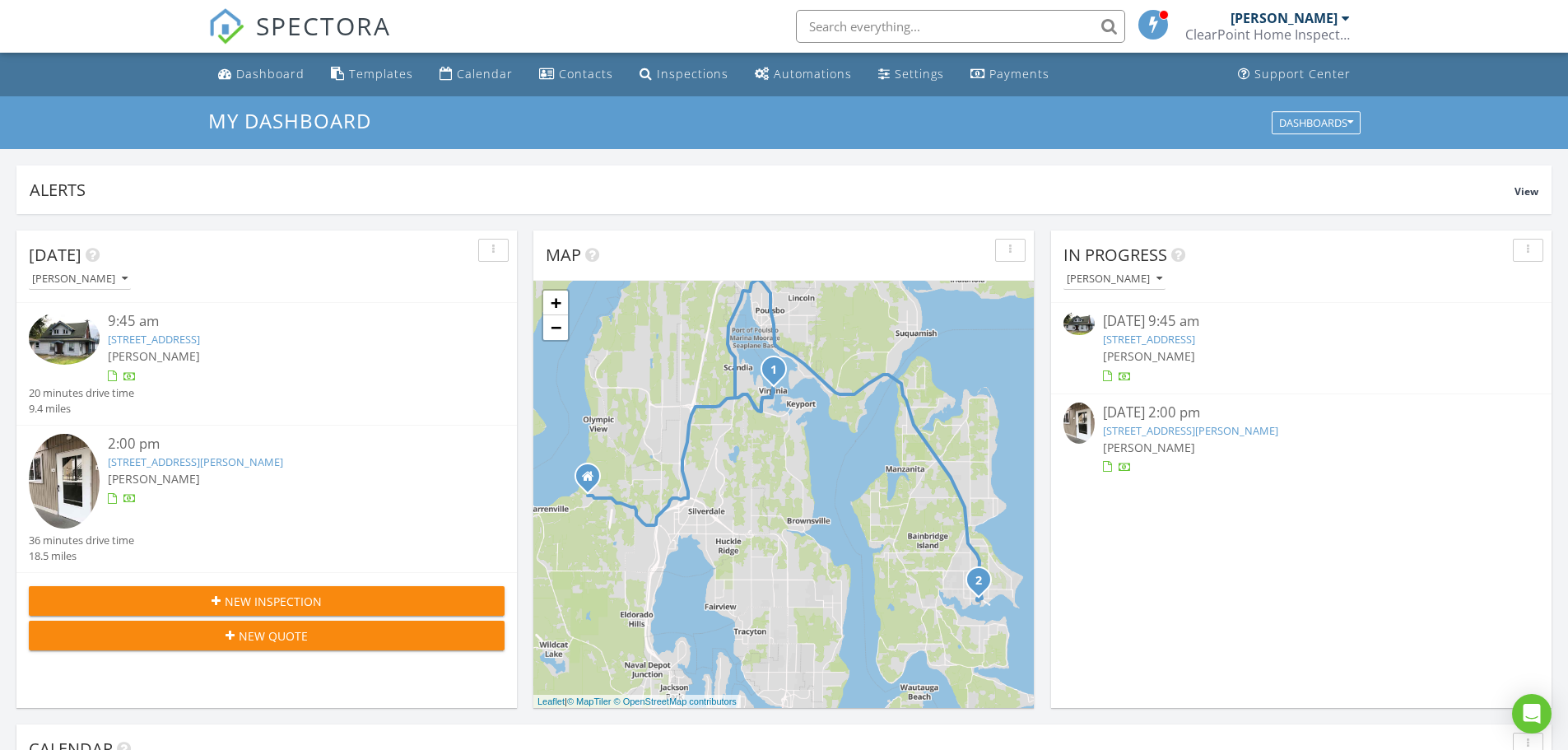
click at [1170, 339] on link "15860 Liberty Loop Rd NE, Poulsbo, WA 98370" at bounding box center [1148, 339] width 92 height 15
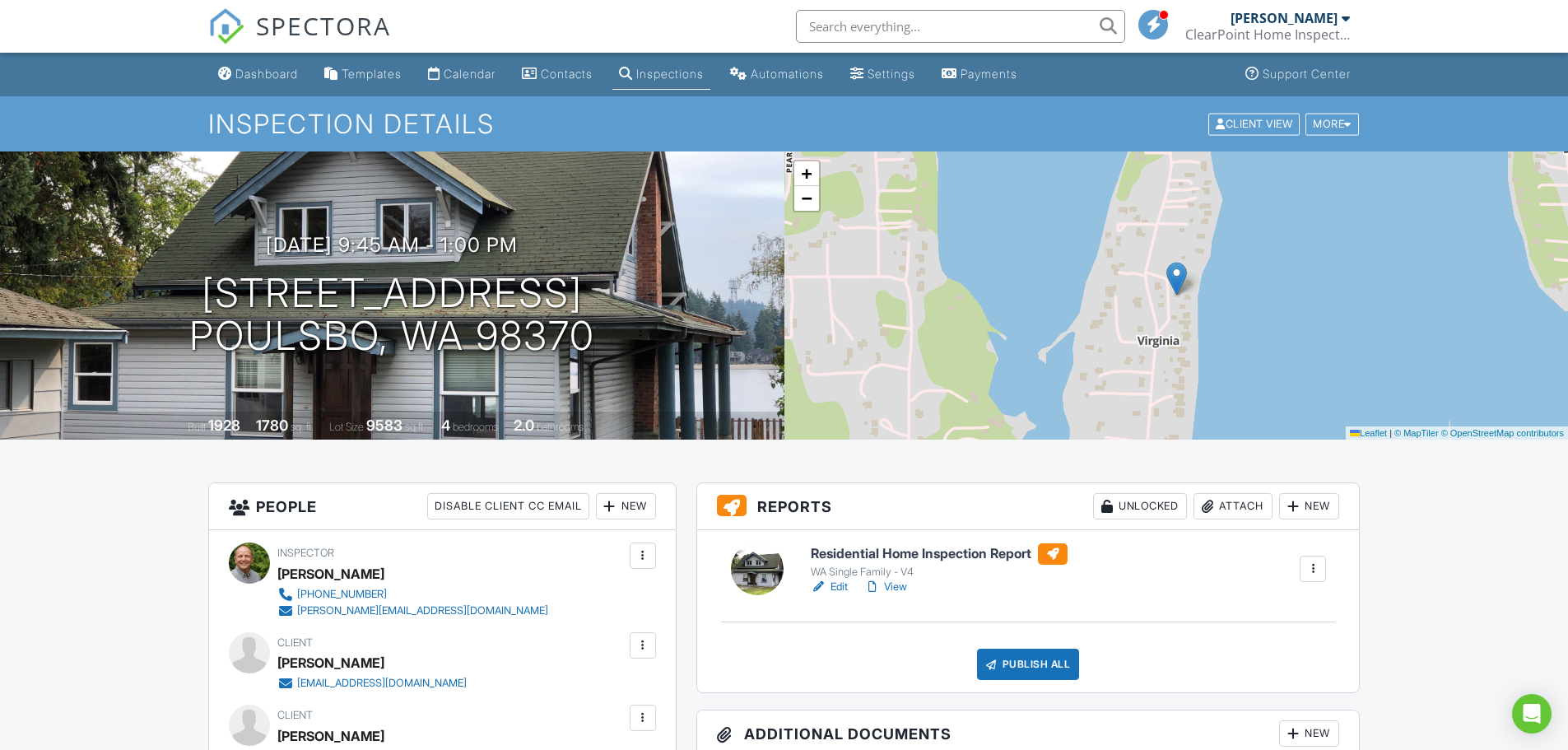
click at [863, 552] on h6 "Residential Home Inspection Report" at bounding box center [939, 554] width 257 height 22
click at [849, 553] on h6 "Residential Home Inspection Report" at bounding box center [939, 554] width 257 height 22
